Goal: Information Seeking & Learning: Learn about a topic

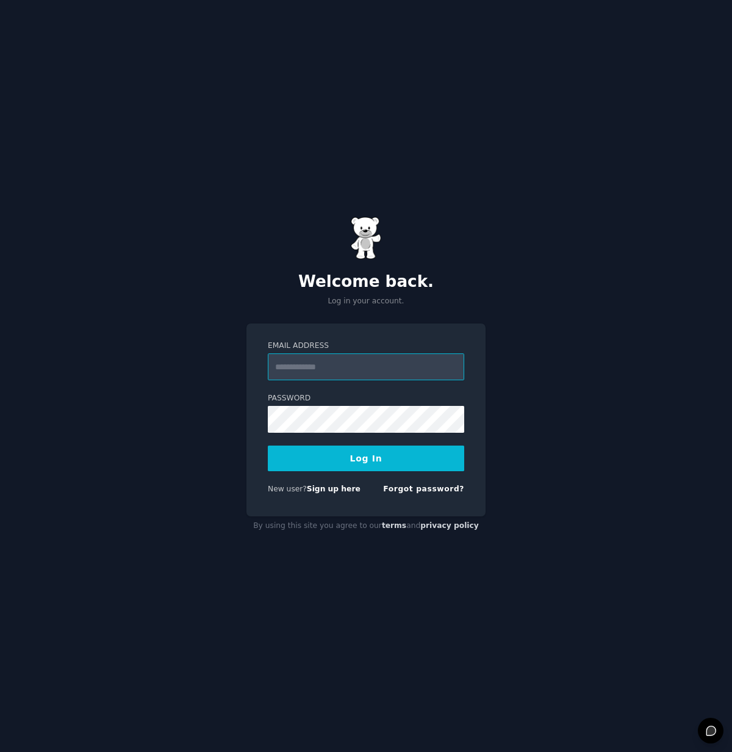
click at [316, 370] on input "Email Address" at bounding box center [366, 366] width 196 height 27
click at [329, 489] on link "Sign up here" at bounding box center [334, 488] width 54 height 9
type input "**********"
click at [366, 458] on button "Log In" at bounding box center [366, 458] width 196 height 26
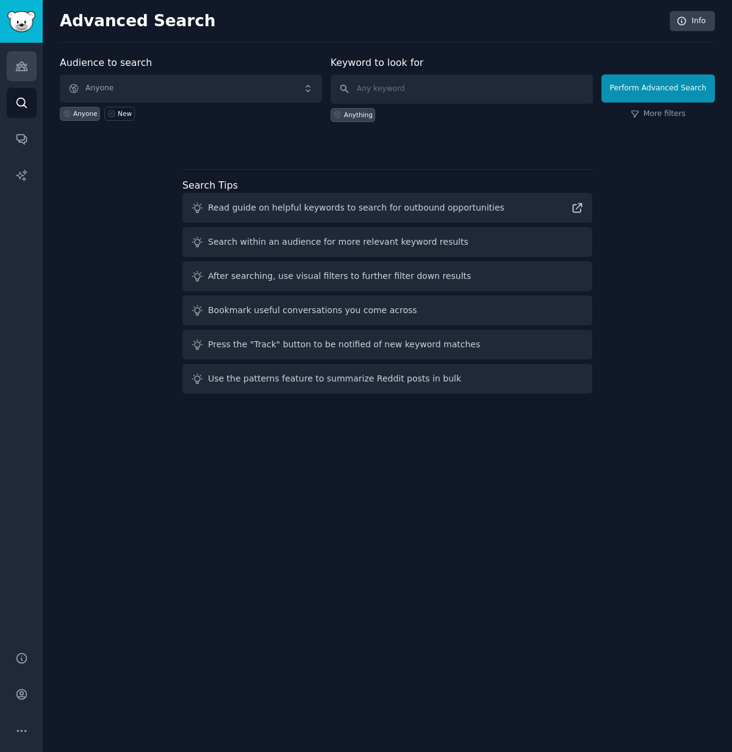
click at [21, 66] on icon "Sidebar" at bounding box center [21, 66] width 11 height 9
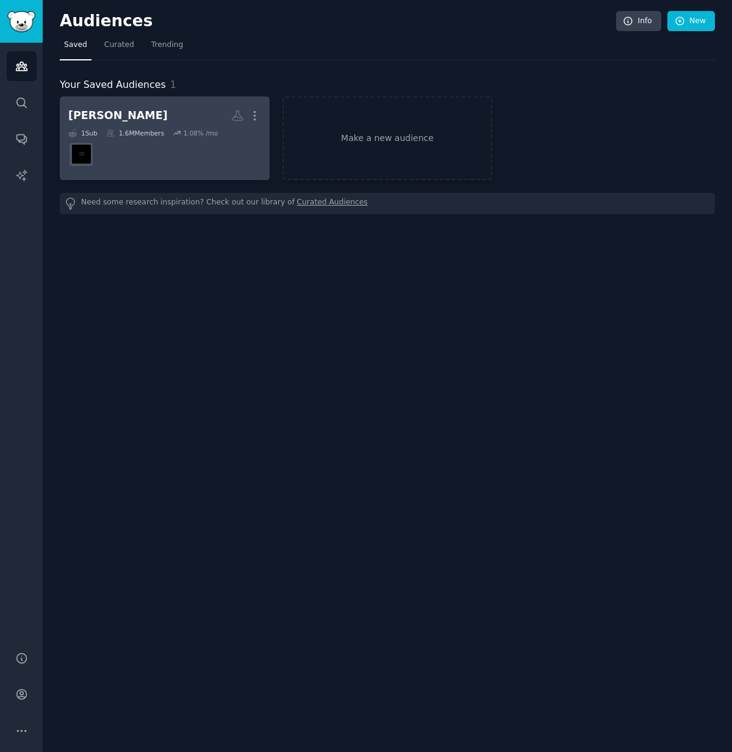
click at [165, 138] on dd at bounding box center [164, 154] width 193 height 34
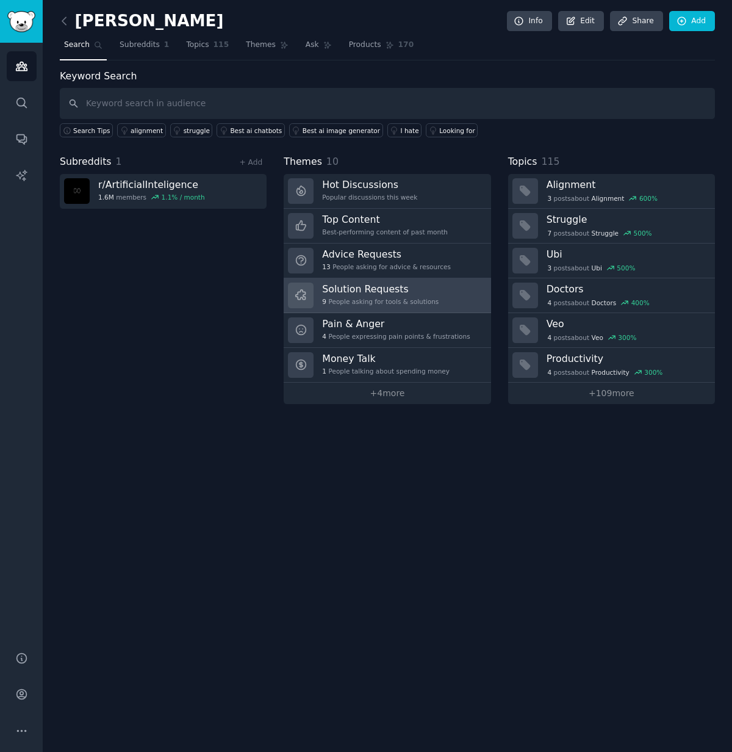
click at [387, 295] on div "Solution Requests 9 People asking for tools & solutions" at bounding box center [380, 295] width 117 height 26
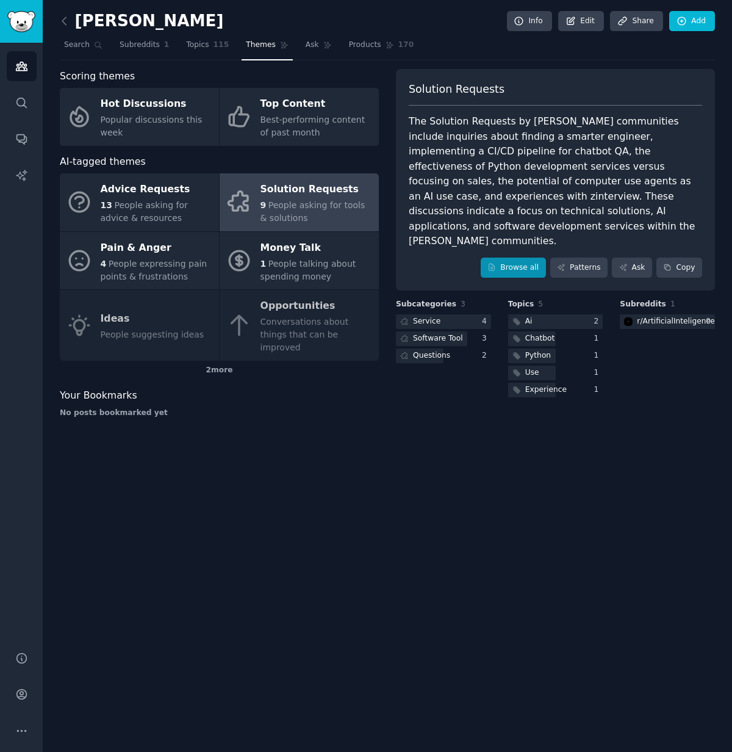
click at [515, 257] on link "Browse all" at bounding box center [513, 267] width 65 height 21
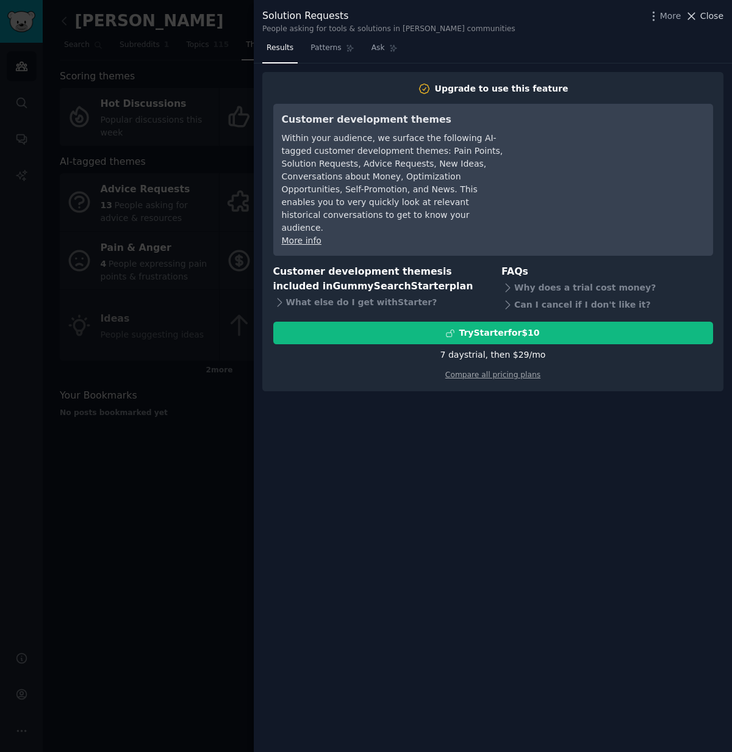
click at [705, 16] on span "Close" at bounding box center [711, 16] width 23 height 13
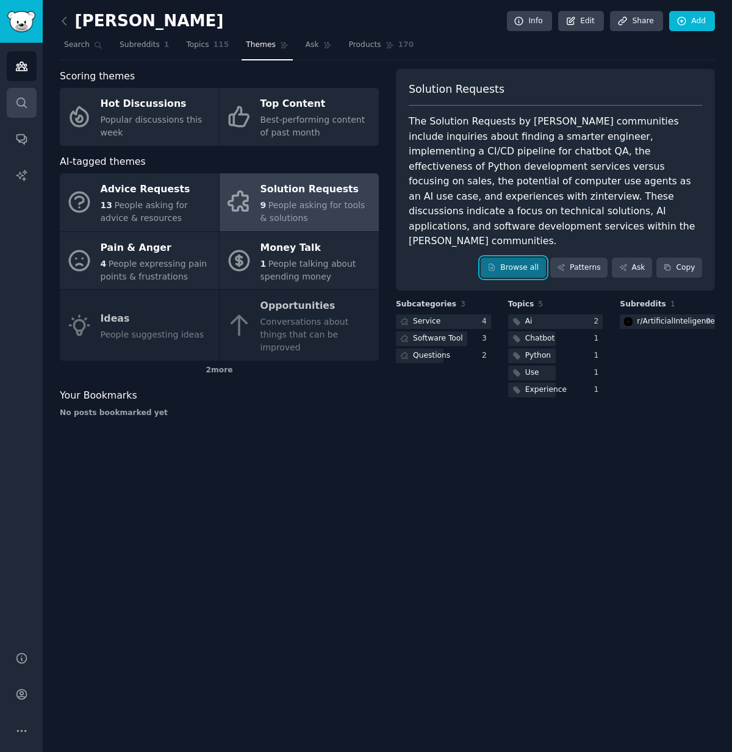
click at [21, 102] on icon "Sidebar" at bounding box center [21, 102] width 13 height 13
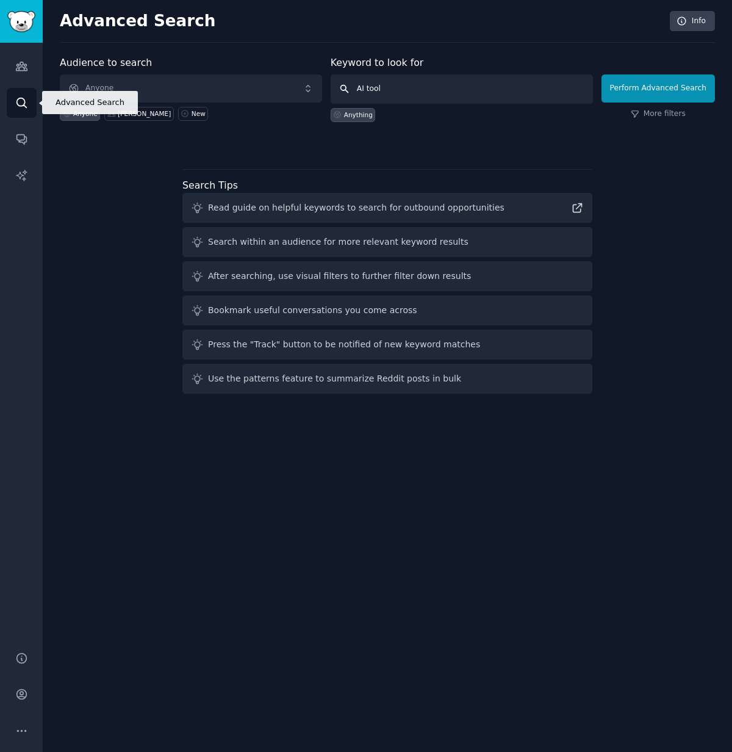
type input "AI tools"
click at [660, 88] on button "Perform Advanced Search" at bounding box center [658, 88] width 113 height 28
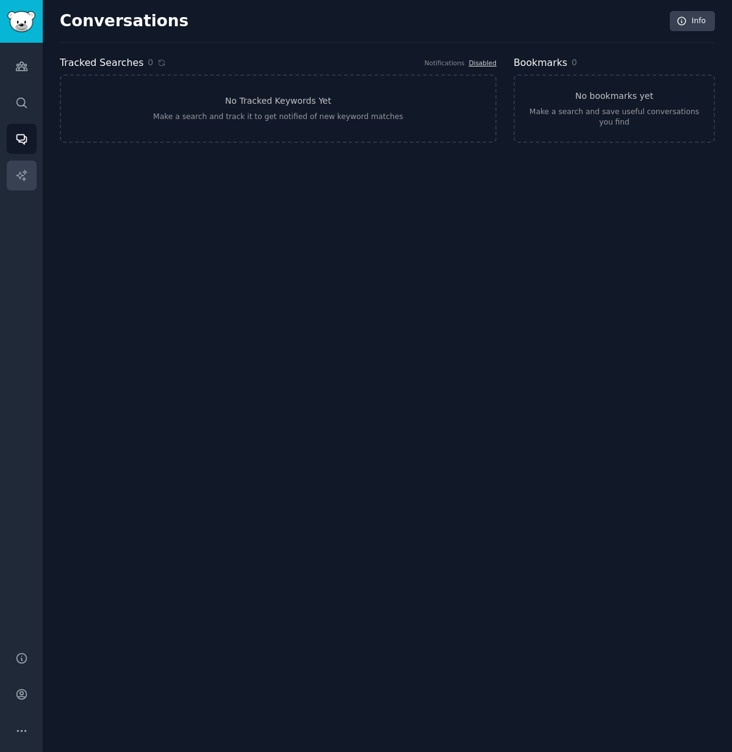
click at [21, 175] on icon "Sidebar" at bounding box center [21, 175] width 13 height 13
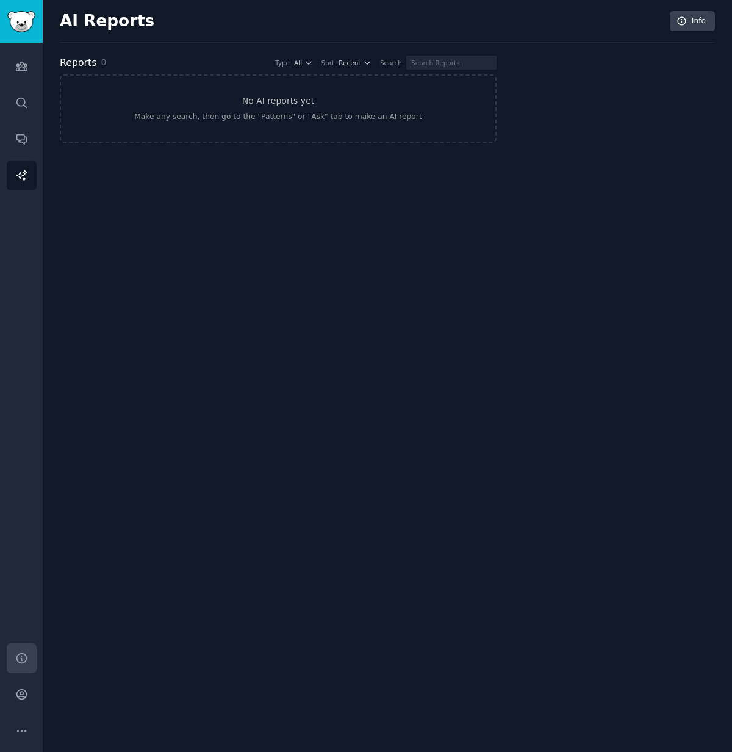
click at [21, 658] on icon "Sidebar" at bounding box center [21, 658] width 10 height 10
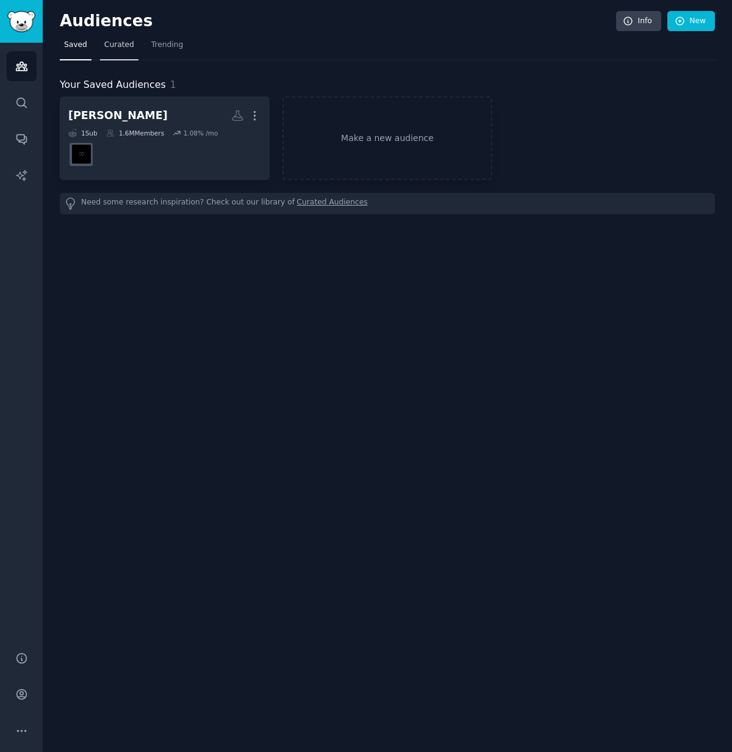
click at [117, 48] on span "Curated" at bounding box center [119, 45] width 30 height 11
